Goal: Task Accomplishment & Management: Manage account settings

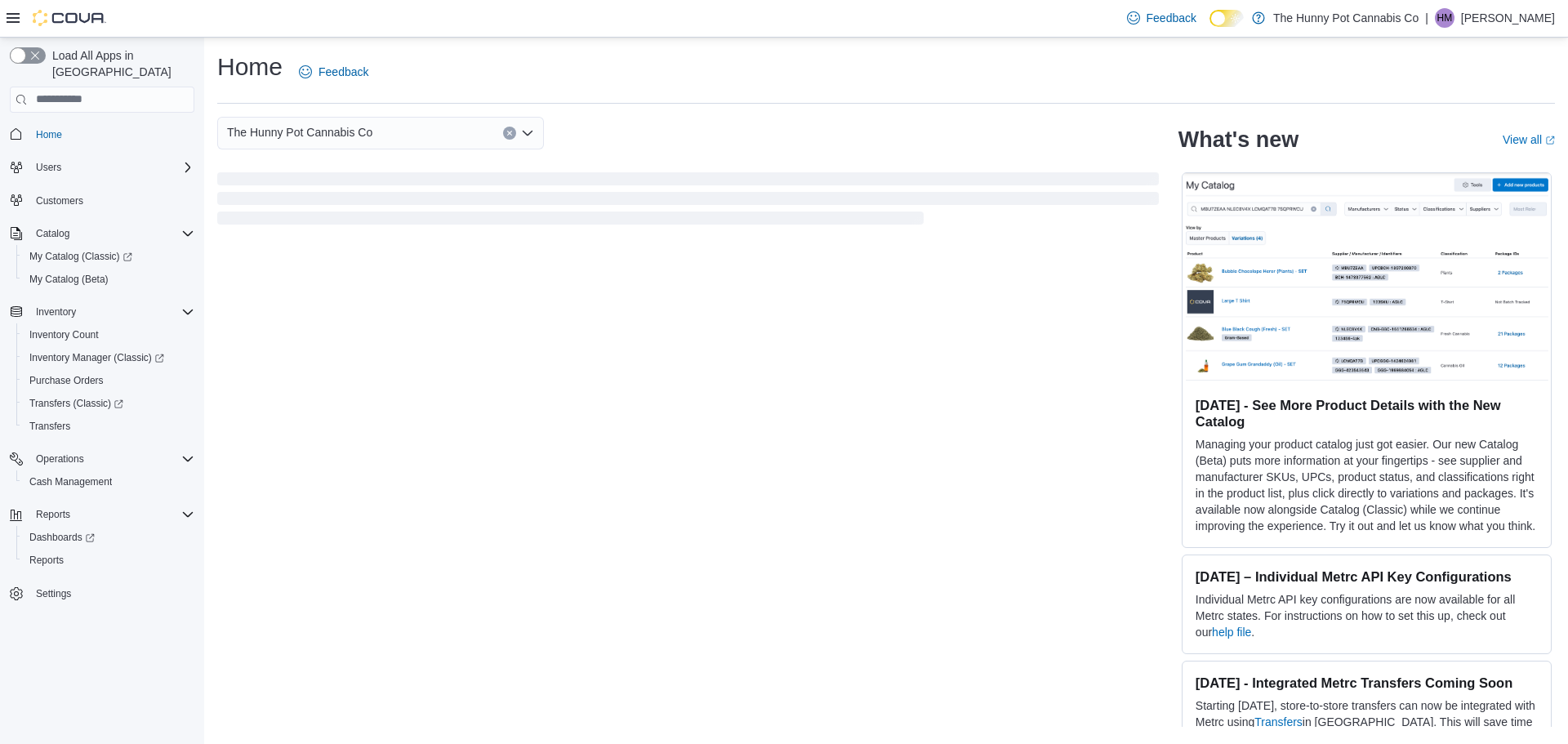
click at [1515, 21] on p "Hector Molina" at bounding box center [1507, 18] width 94 height 19
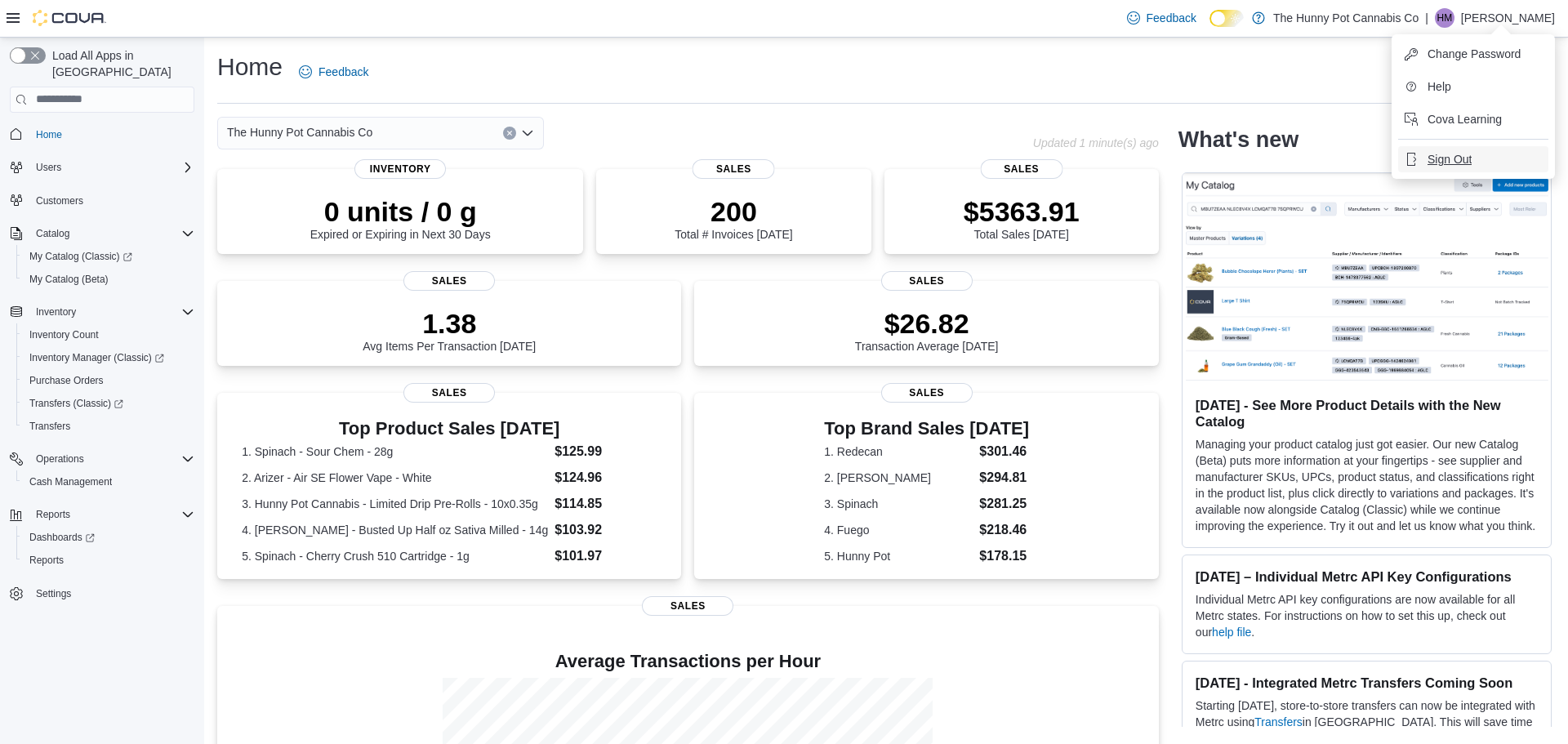
click at [1459, 160] on span "Sign Out" at bounding box center [1450, 159] width 44 height 17
